Goal: Information Seeking & Learning: Learn about a topic

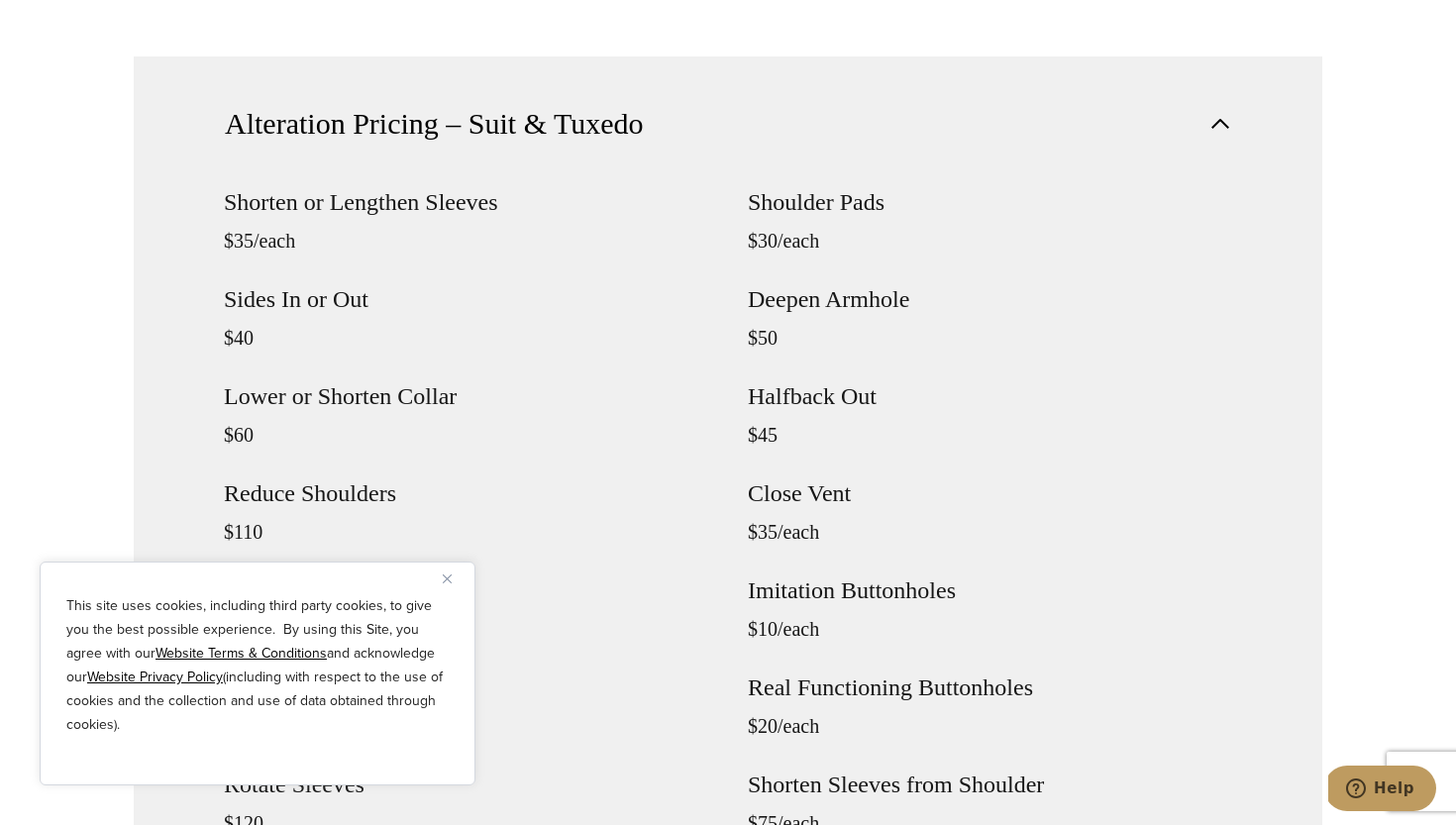
scroll to position [1792, 0]
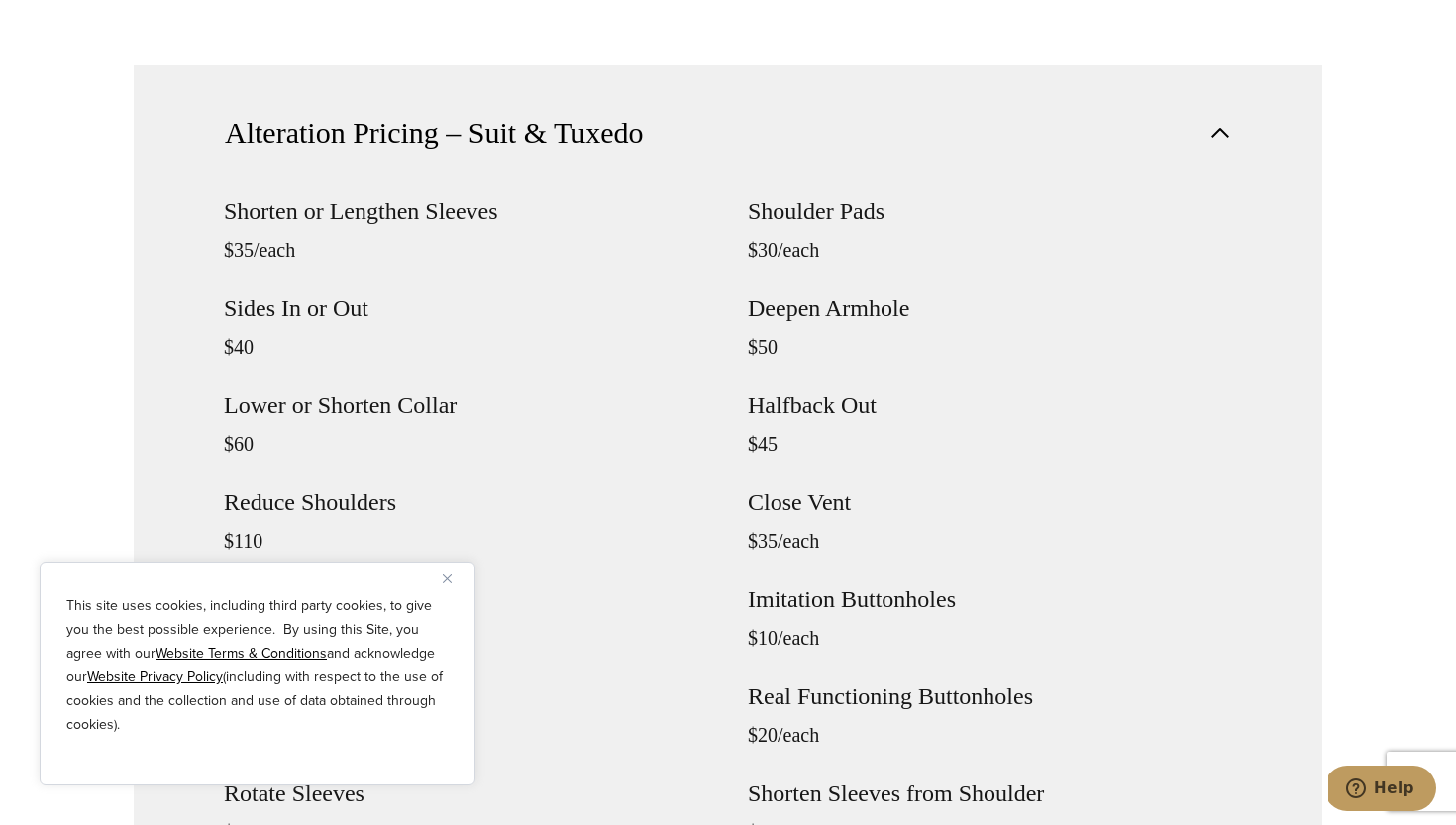
click at [444, 582] on img "Close" at bounding box center [447, 579] width 9 height 9
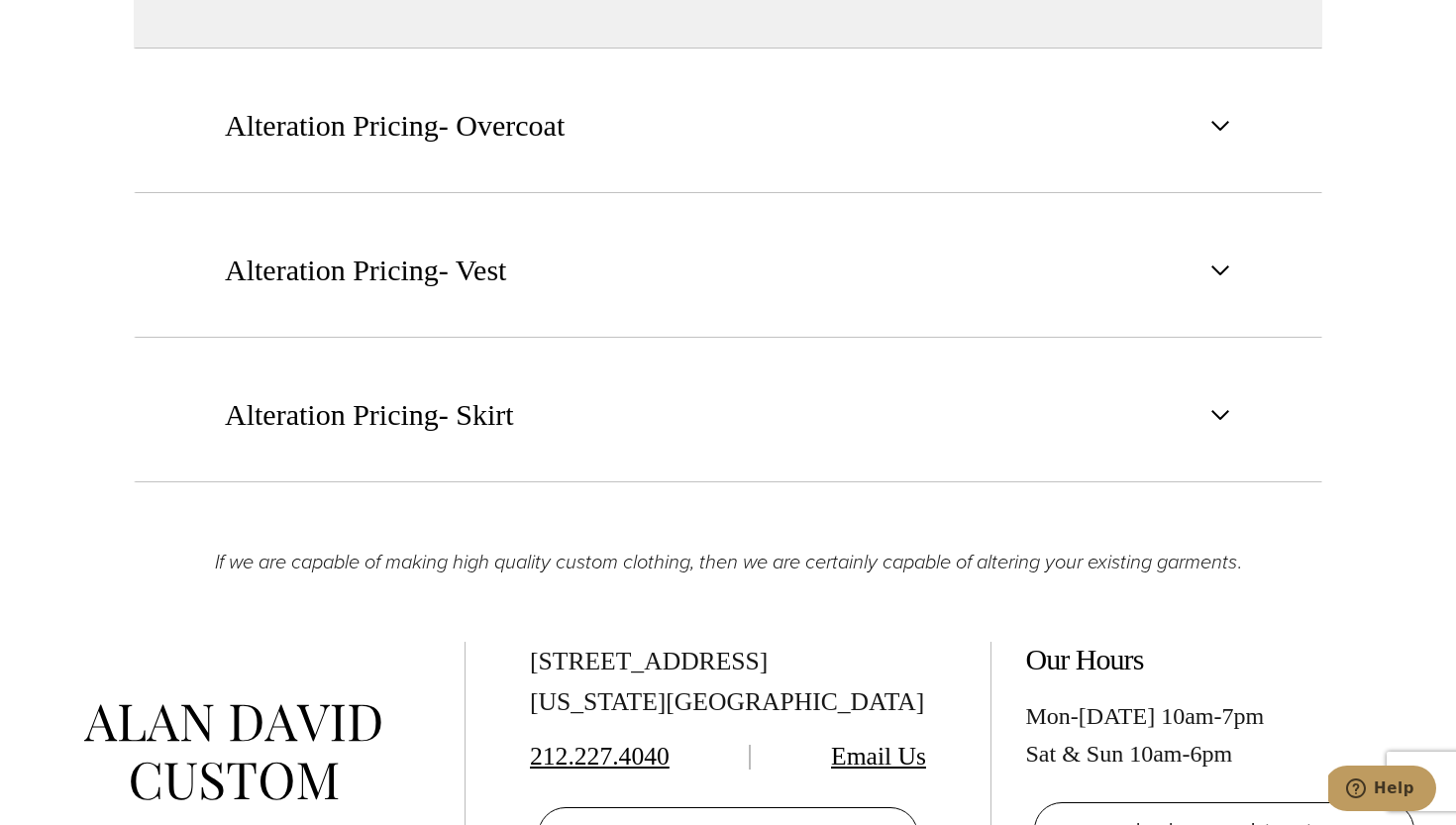
scroll to position [3014, 0]
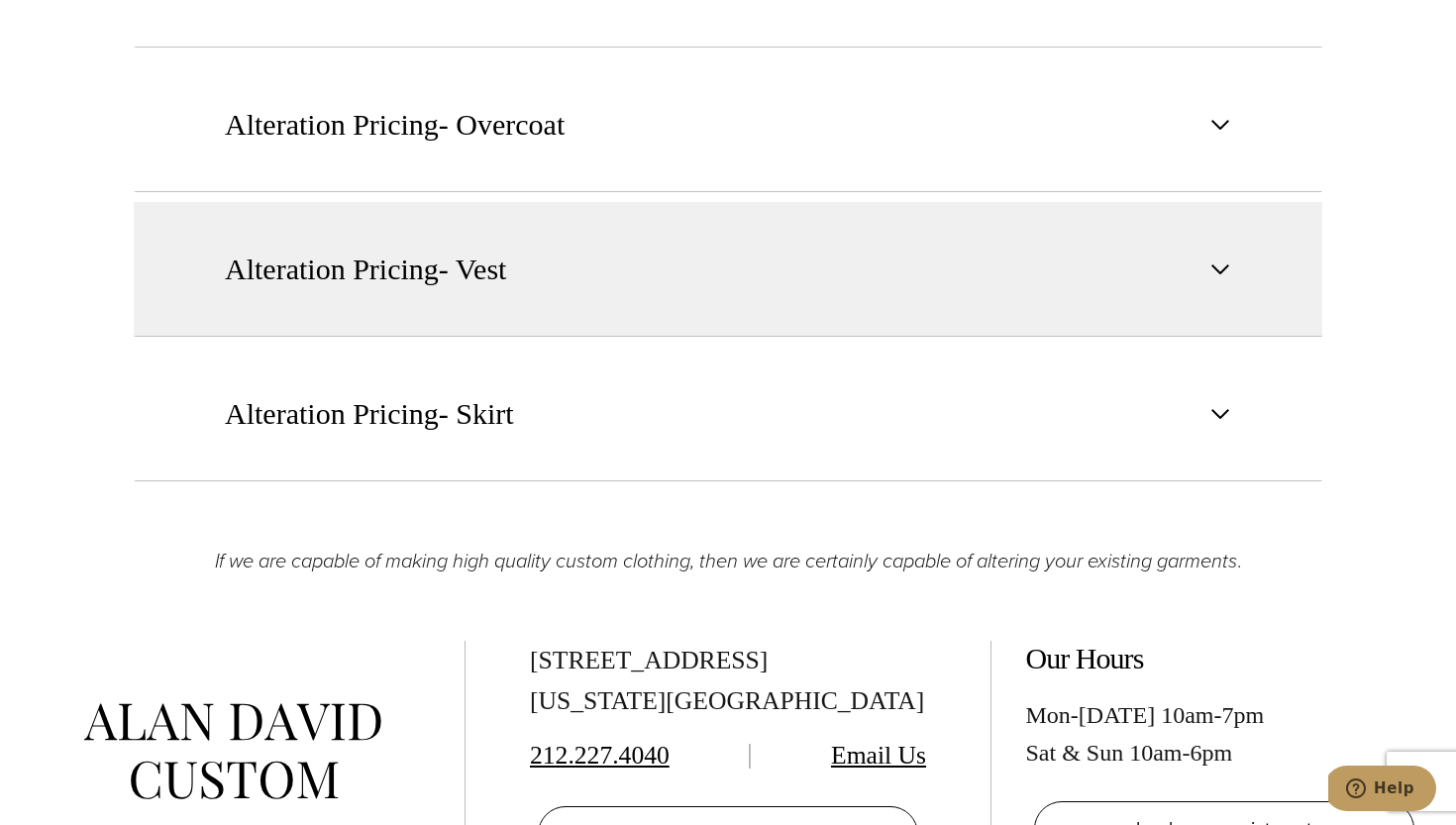
click at [603, 258] on button "Alteration Pricing- Vest" at bounding box center [727, 269] width 1188 height 135
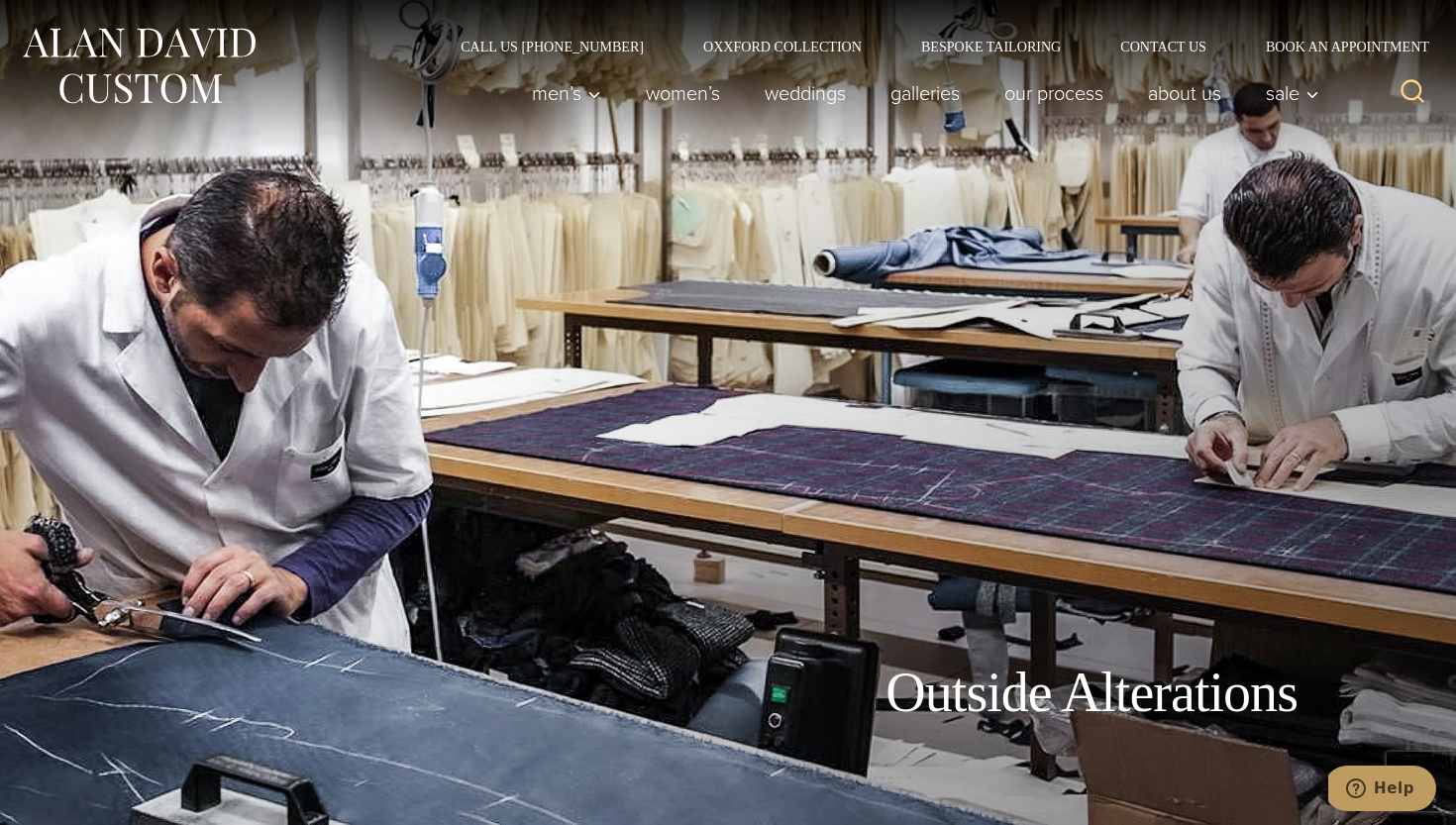
scroll to position [0, 0]
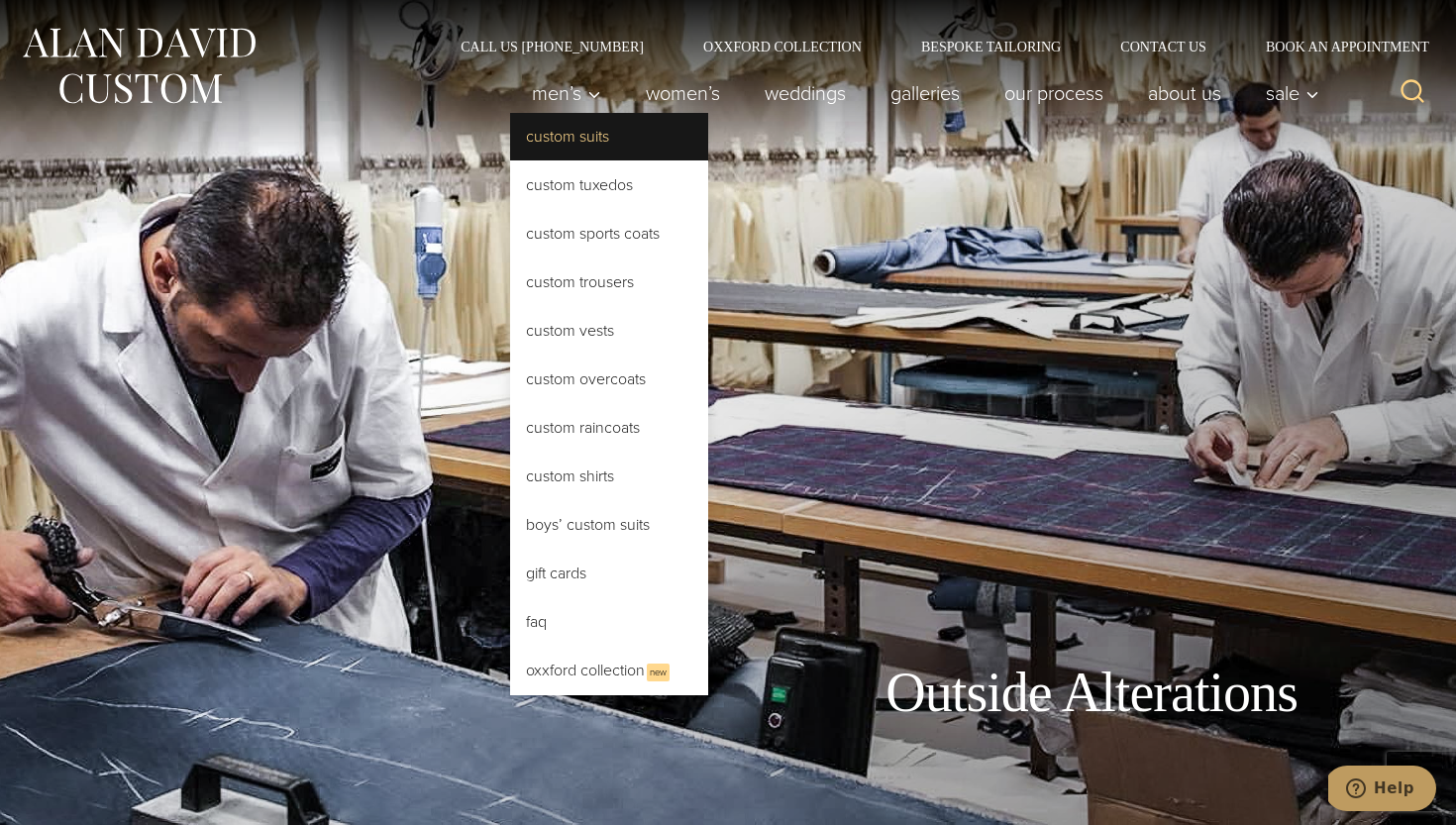
click at [617, 147] on link "Custom Suits" at bounding box center [608, 137] width 198 height 48
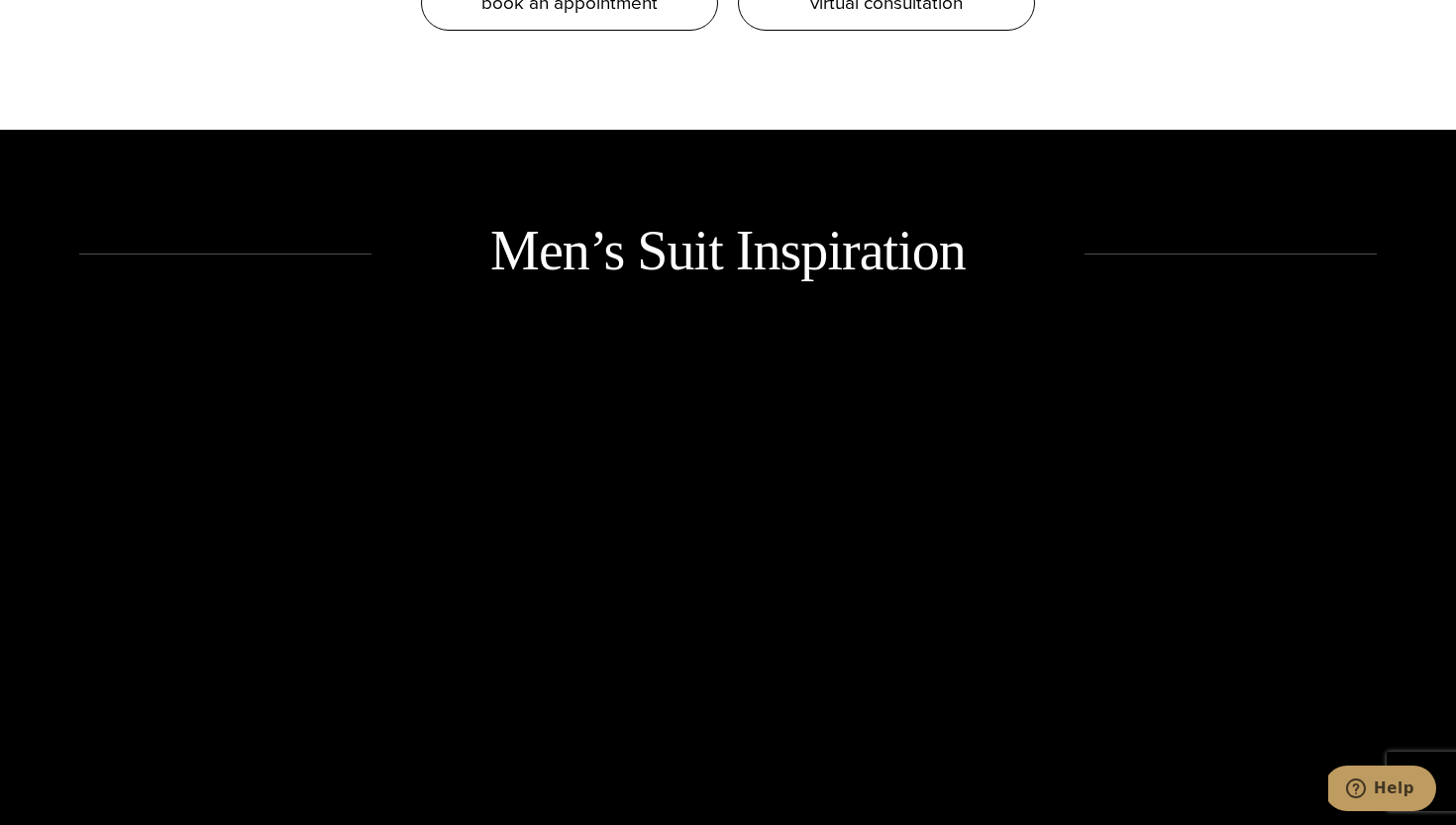
scroll to position [2589, 0]
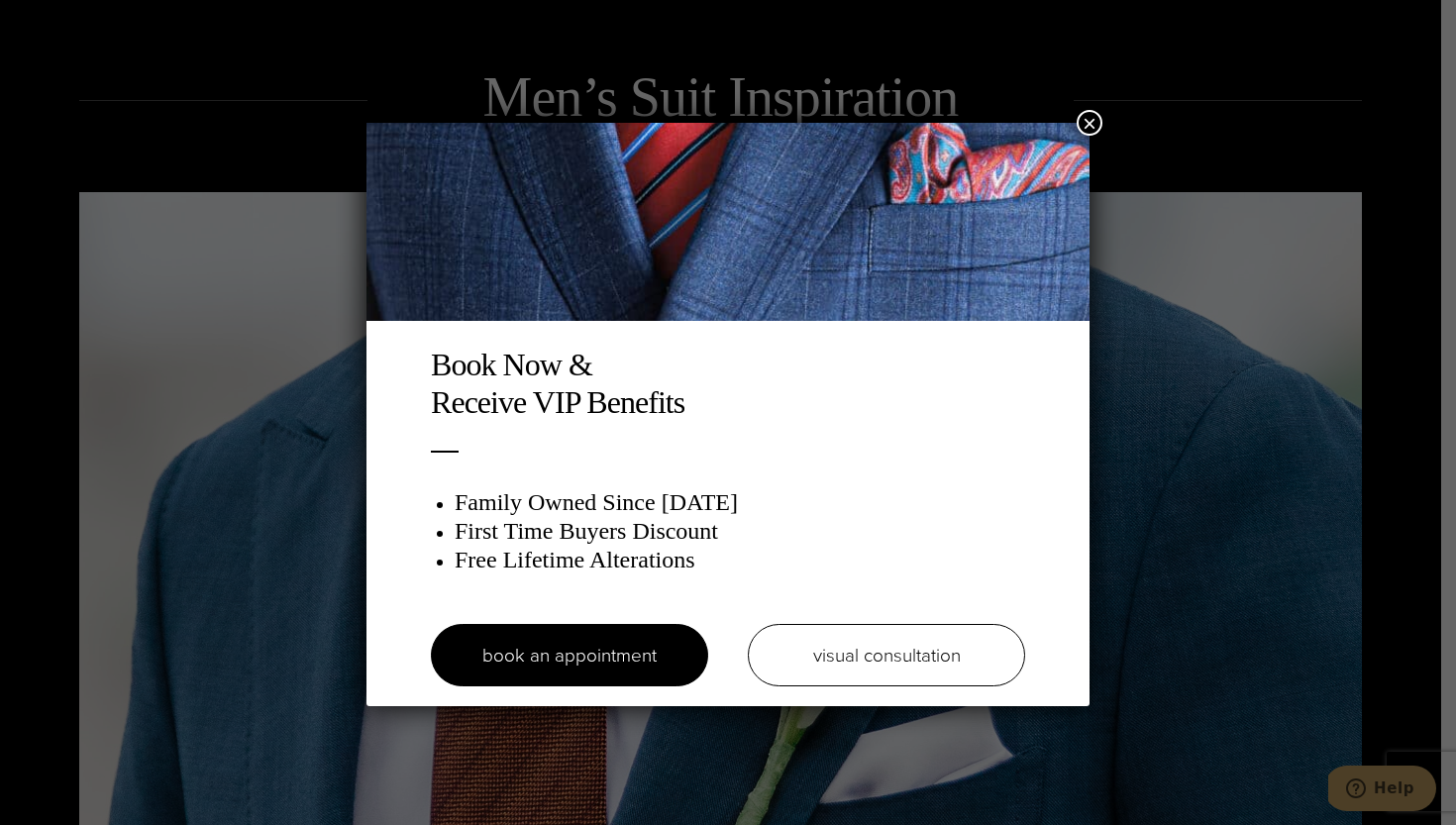
click at [1089, 118] on button "×" at bounding box center [1090, 123] width 26 height 26
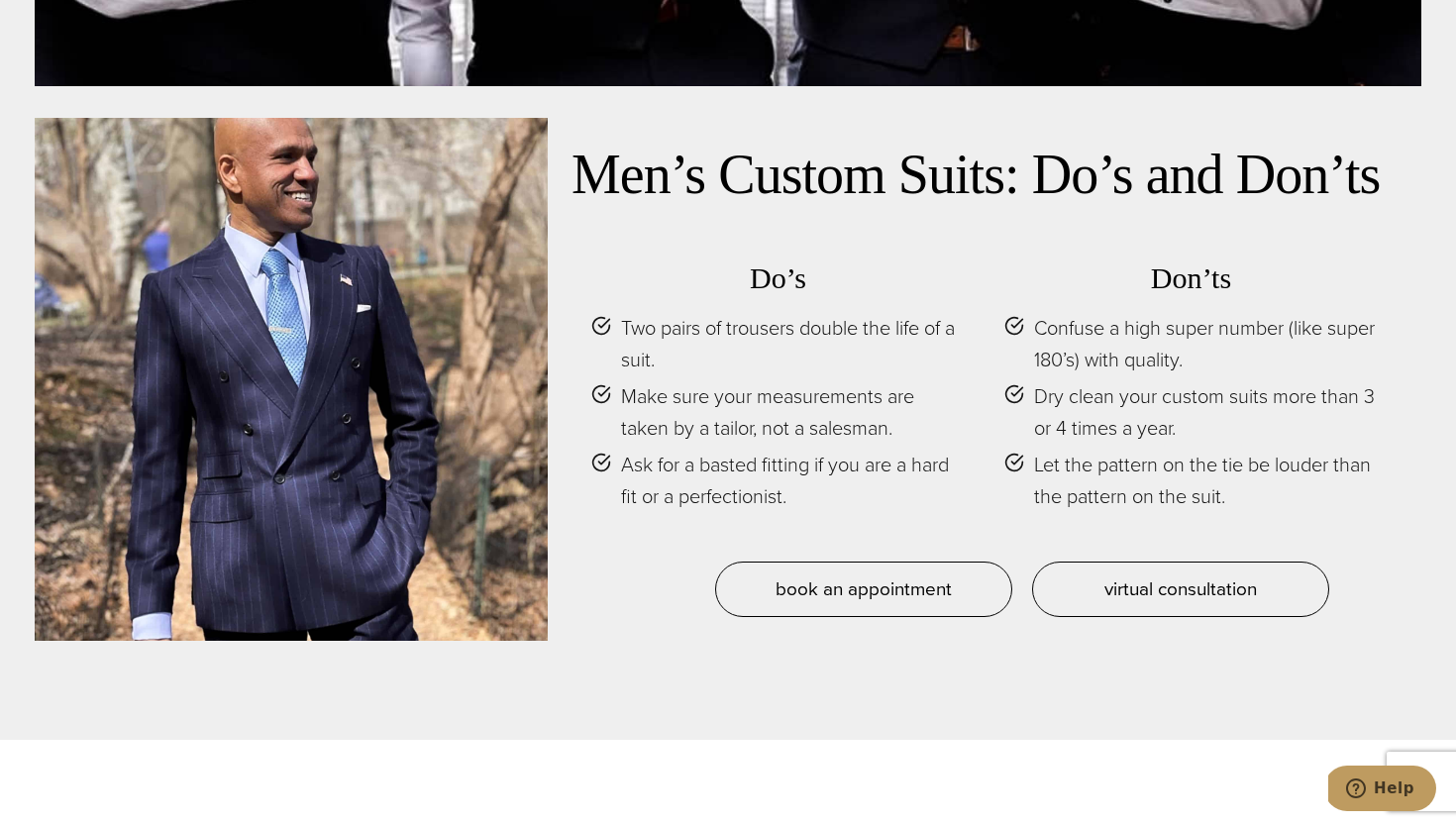
scroll to position [8684, 0]
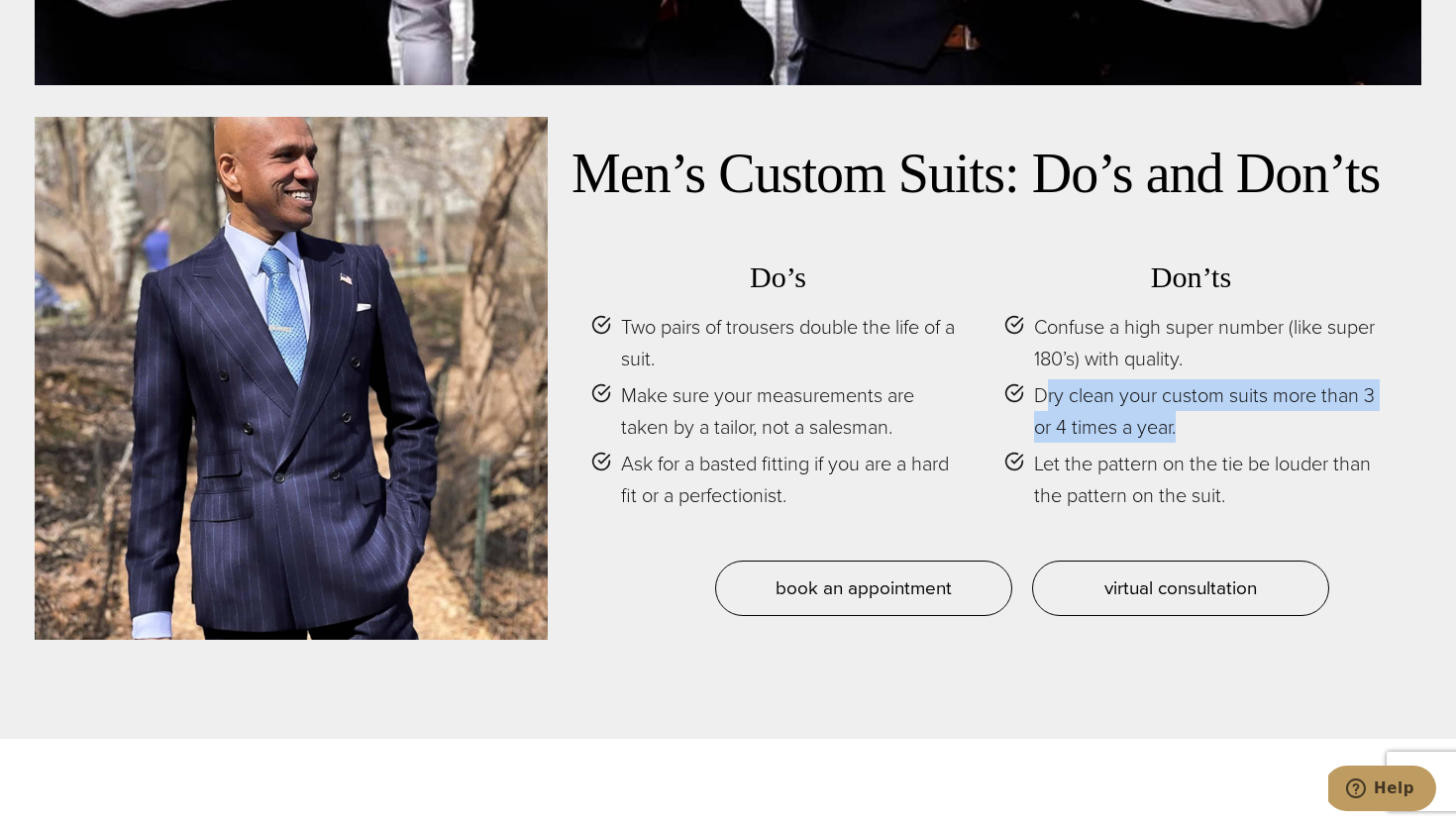
drag, startPoint x: 1048, startPoint y: 355, endPoint x: 1203, endPoint y: 398, distance: 160.9
click at [1198, 396] on span "Dry clean your custom suits more than 3 or 4 times a year." at bounding box center [1205, 412] width 344 height 64
click at [1203, 398] on span "Dry clean your custom suits more than 3 or 4 times a year." at bounding box center [1205, 412] width 344 height 64
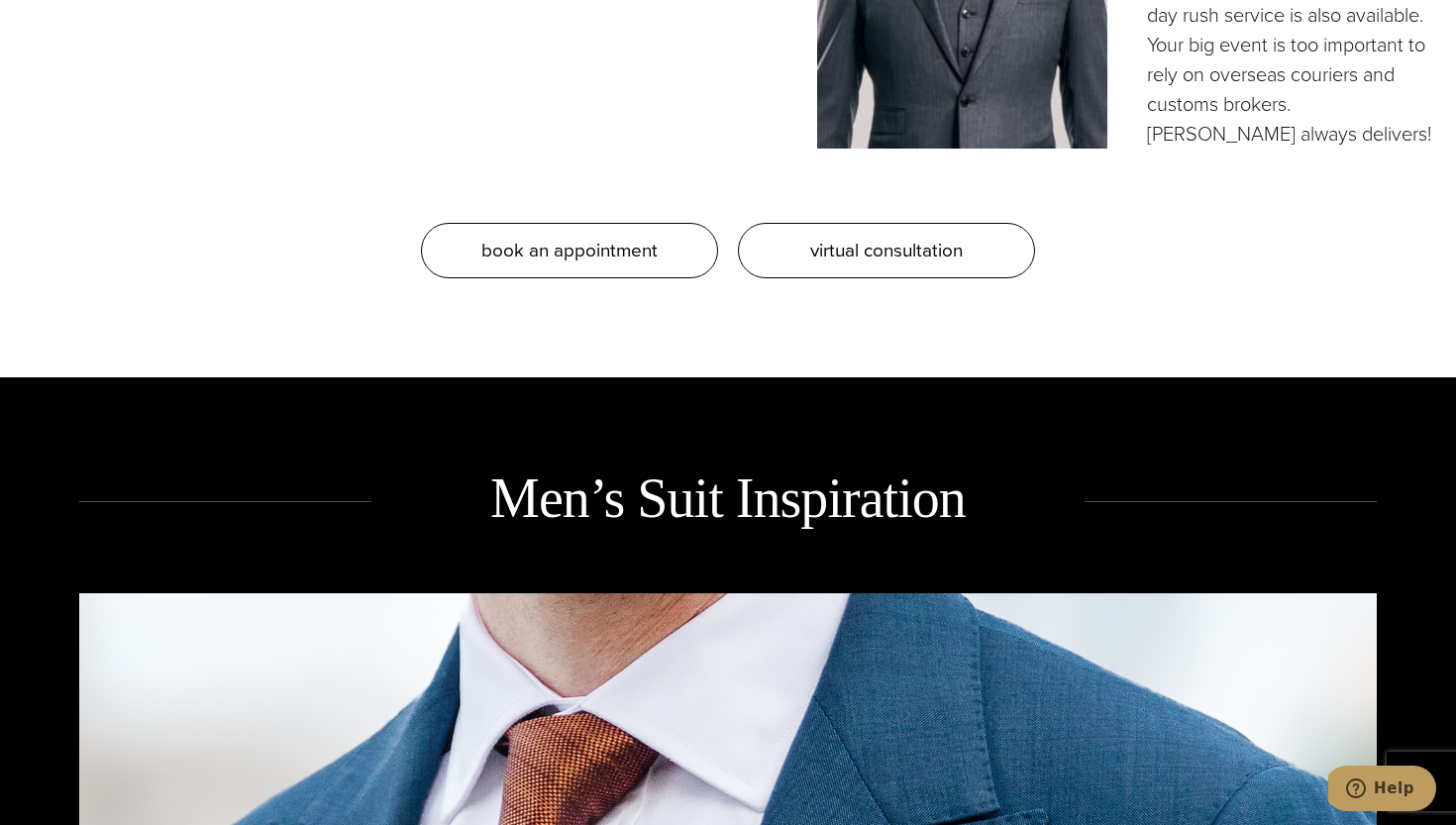
scroll to position [1944, 0]
